Goal: Task Accomplishment & Management: Use online tool/utility

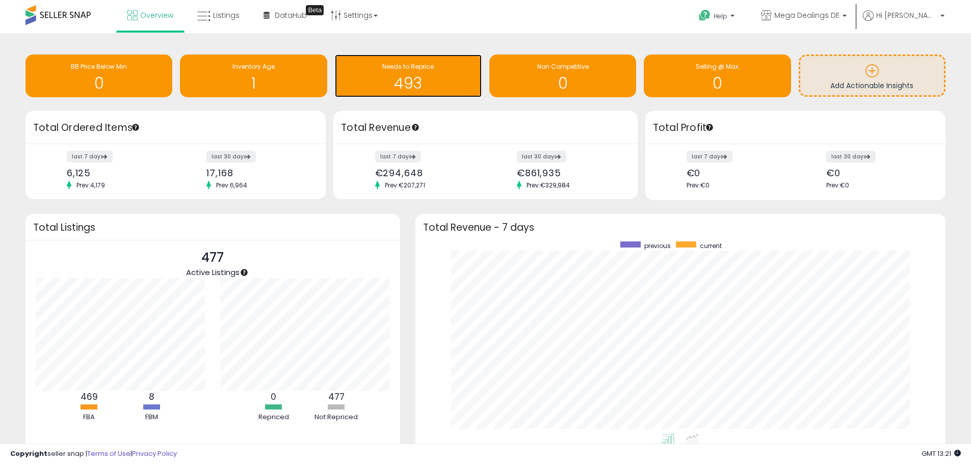
click at [412, 76] on h1 "493" at bounding box center [408, 83] width 137 height 17
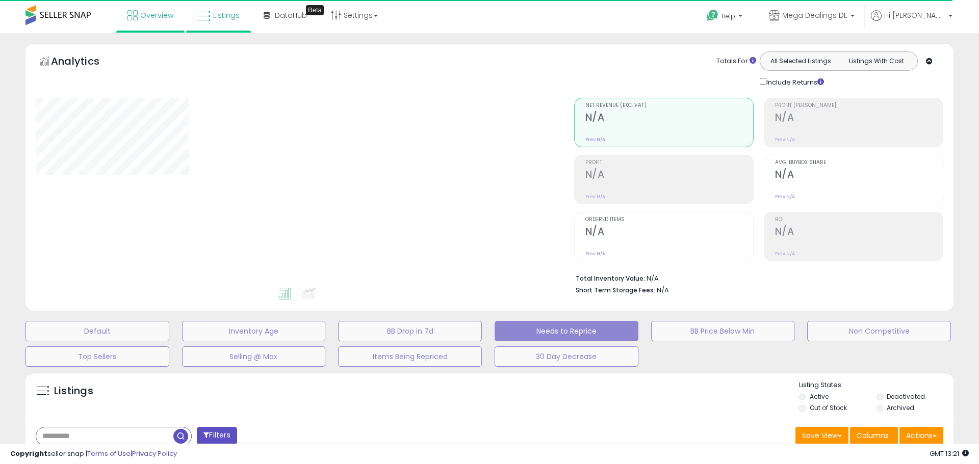
select select "**"
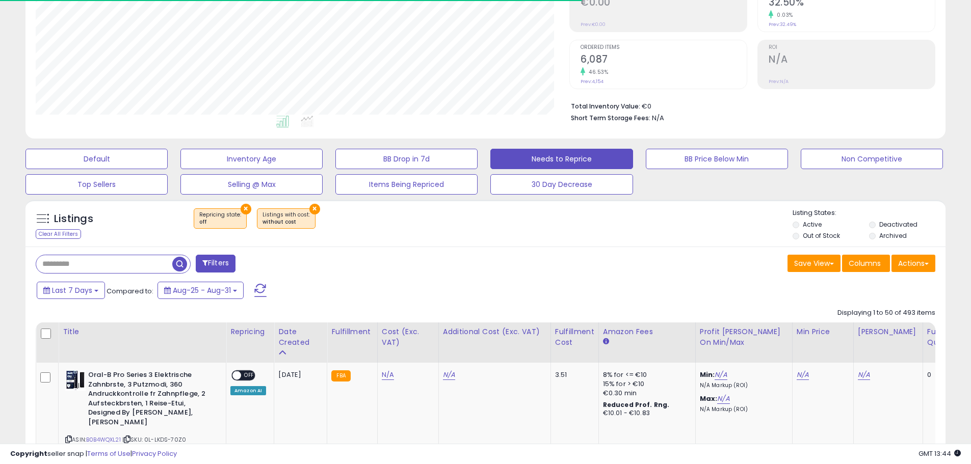
scroll to position [306, 0]
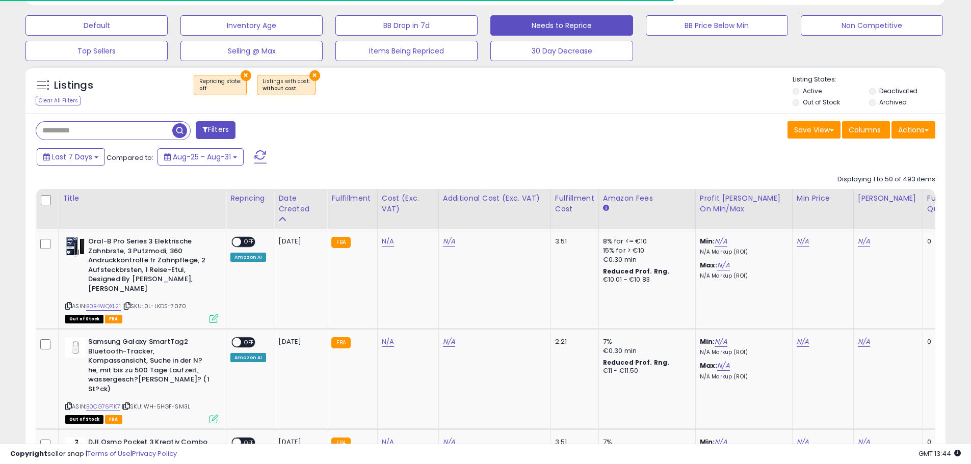
click at [81, 132] on input "text" at bounding box center [104, 131] width 136 height 18
type input "**"
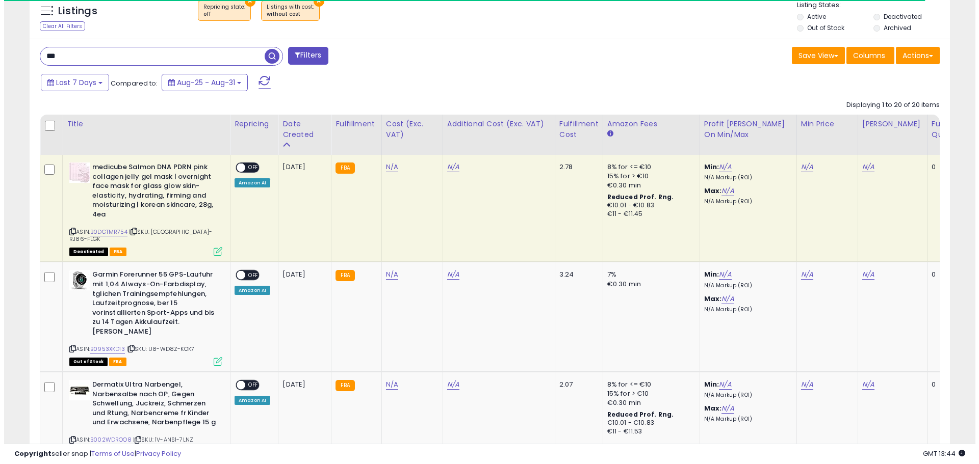
scroll to position [338, 0]
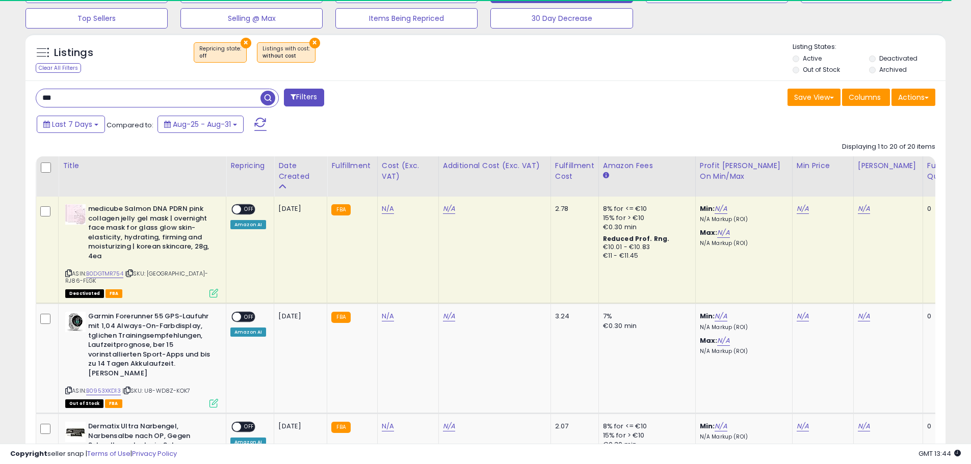
click at [302, 98] on button "Filters" at bounding box center [304, 98] width 40 height 18
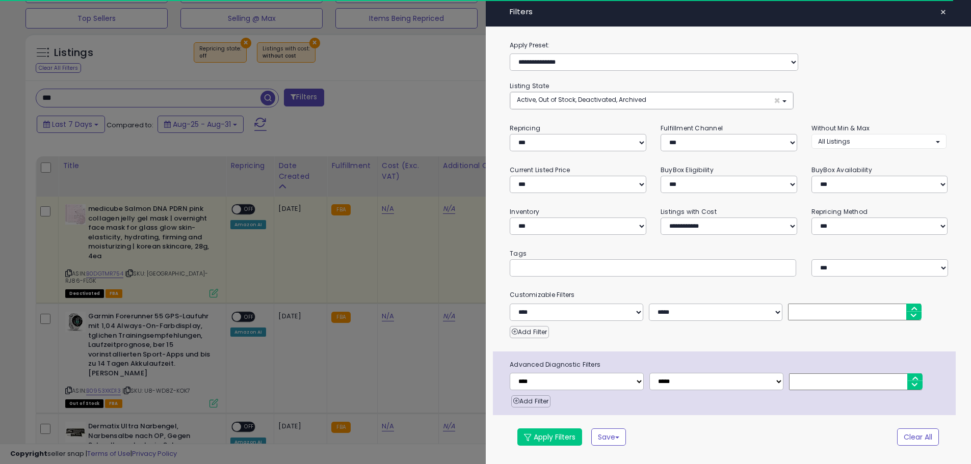
scroll to position [209, 538]
click at [954, 12] on span "×" at bounding box center [951, 12] width 7 height 14
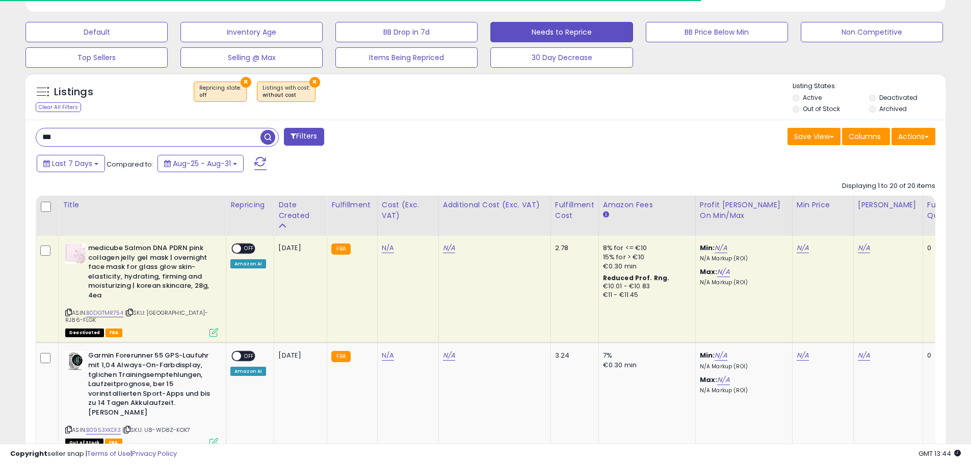
scroll to position [287, 0]
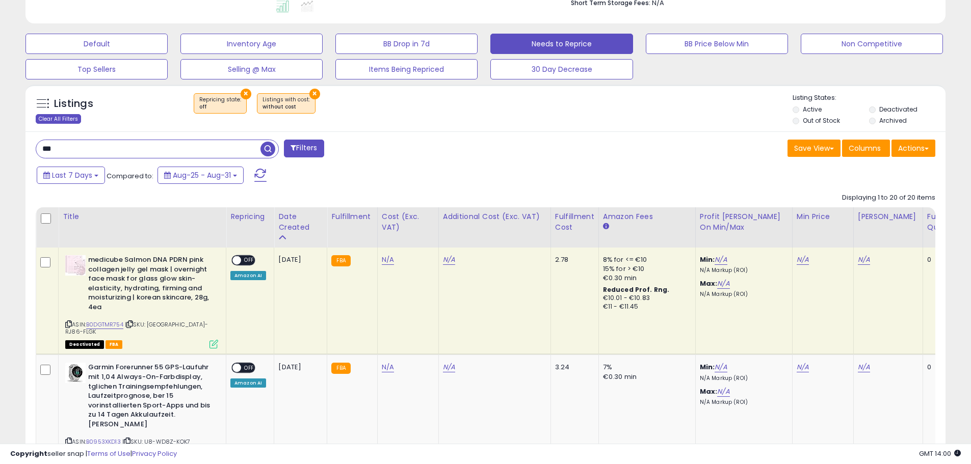
click at [67, 118] on div "Clear All Filters" at bounding box center [58, 119] width 45 height 10
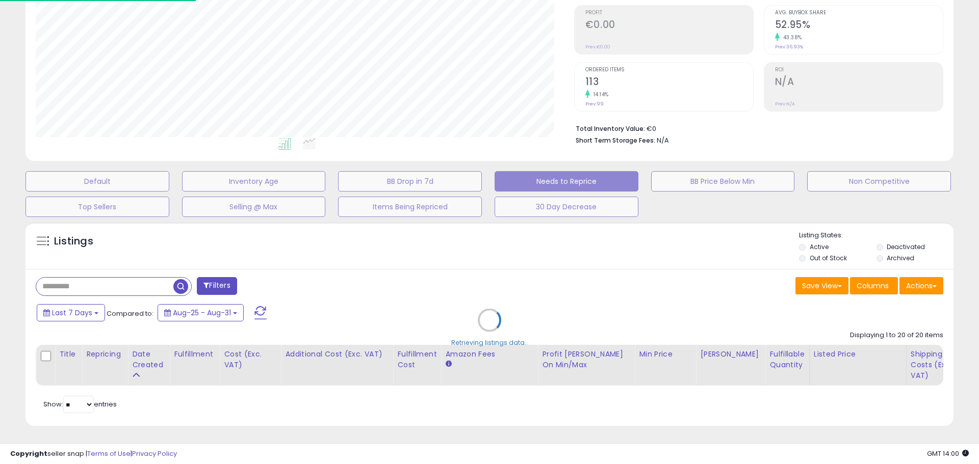
scroll to position [209, 538]
